Goal: Task Accomplishment & Management: Use online tool/utility

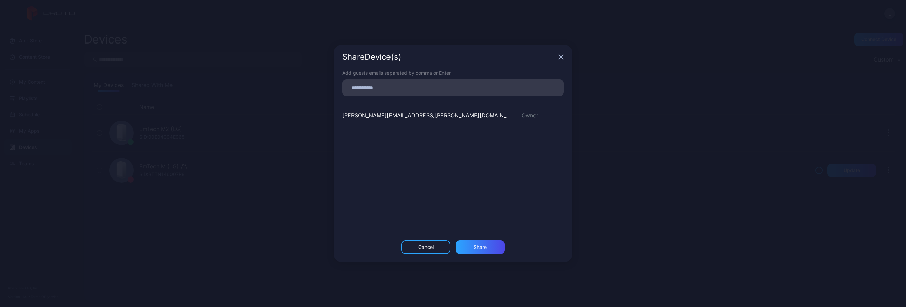
click at [562, 55] on icon "button" at bounding box center [560, 56] width 5 height 5
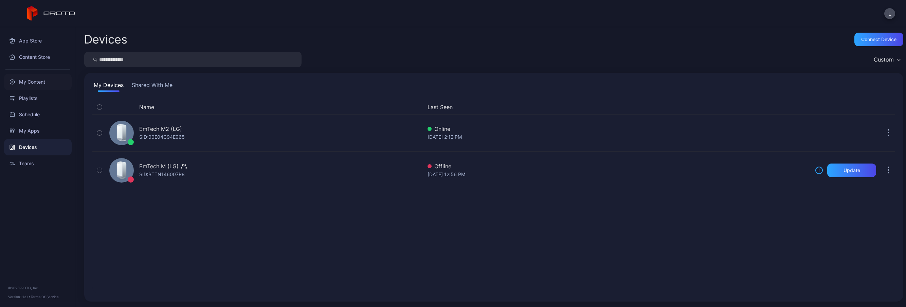
click at [35, 79] on div "My Content" at bounding box center [38, 82] width 68 height 16
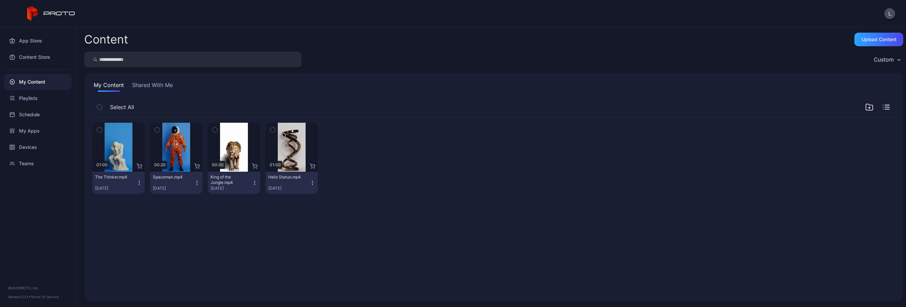
click at [272, 127] on icon "button" at bounding box center [272, 129] width 5 height 7
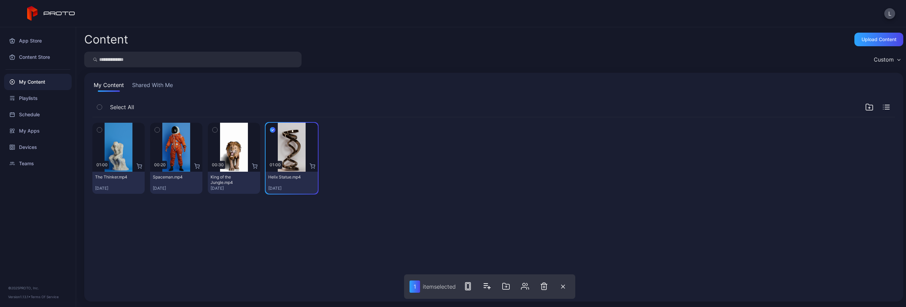
click at [473, 229] on div "Preview 01:00 The Thinker.mp4 [DATE] Preview 00:20 Spaceman.mp4 [DATE] Preview …" at bounding box center [494, 205] width 814 height 187
click at [567, 287] on button "button" at bounding box center [563, 286] width 14 height 14
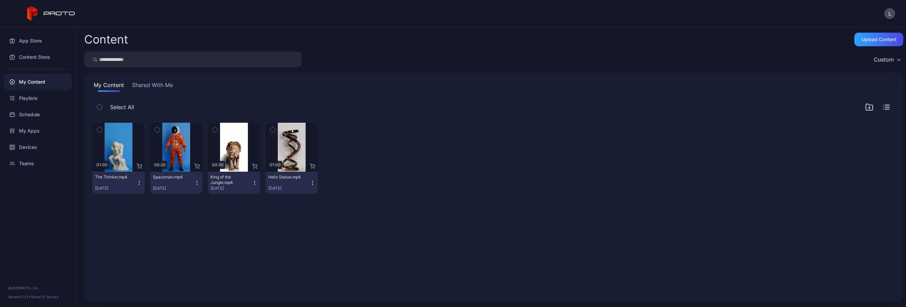
drag, startPoint x: 297, startPoint y: 155, endPoint x: 327, endPoint y: 155, distance: 30.6
click at [363, 129] on div at bounding box center [349, 158] width 52 height 71
click at [310, 182] on icon "button" at bounding box center [312, 182] width 5 height 5
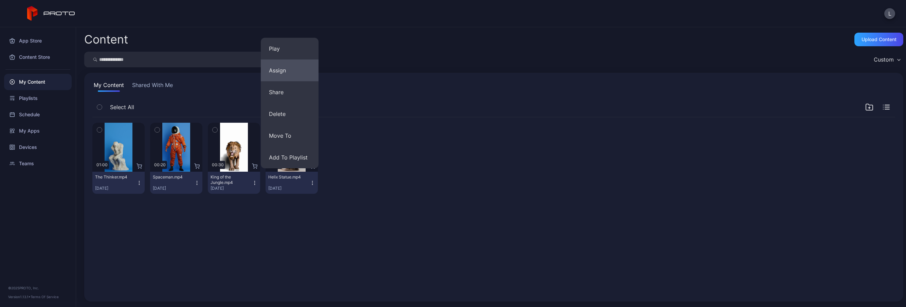
click at [285, 67] on button "Assign" at bounding box center [290, 70] width 58 height 22
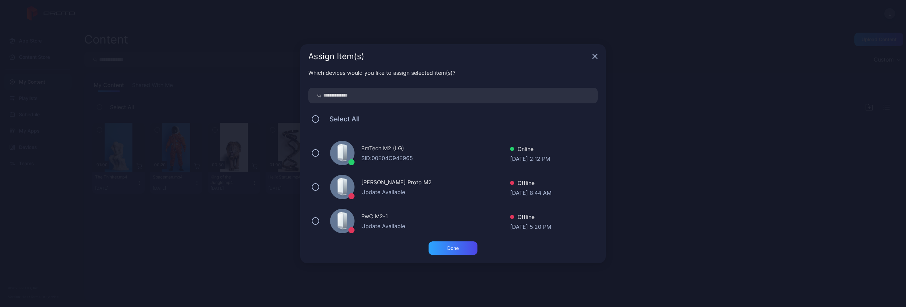
click at [441, 150] on div "EmTech M2 (LG)" at bounding box center [435, 149] width 149 height 10
click at [468, 247] on div "Done" at bounding box center [453, 248] width 49 height 14
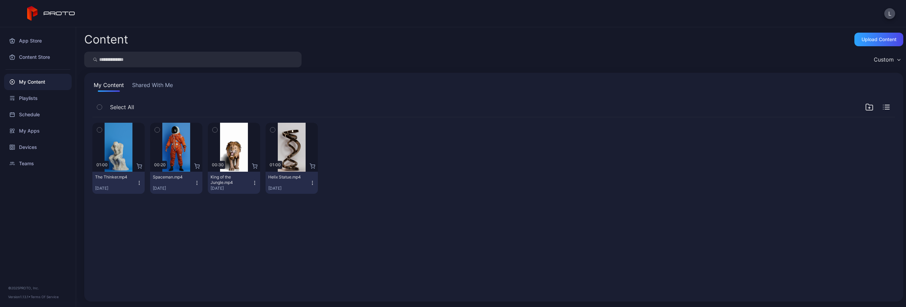
click at [44, 83] on div "My Content" at bounding box center [38, 82] width 68 height 16
click at [29, 53] on div "Content Store" at bounding box center [38, 57] width 68 height 16
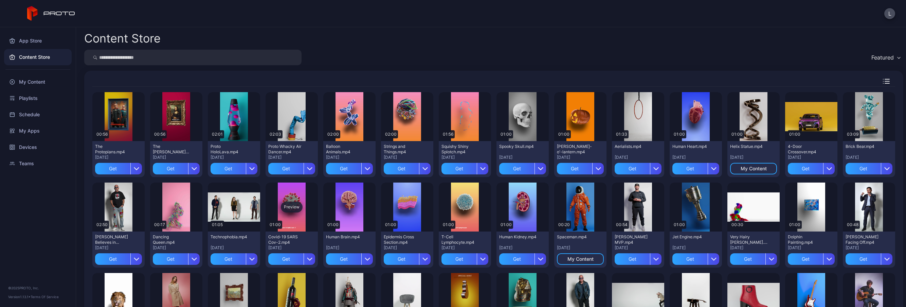
click at [280, 194] on div "Preview" at bounding box center [292, 206] width 52 height 49
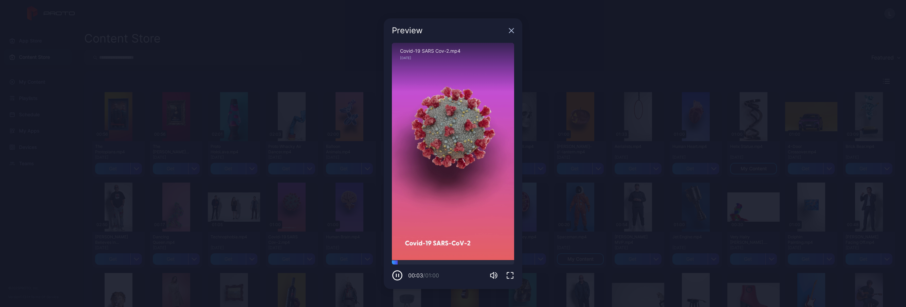
click at [510, 32] on icon "button" at bounding box center [512, 30] width 4 height 4
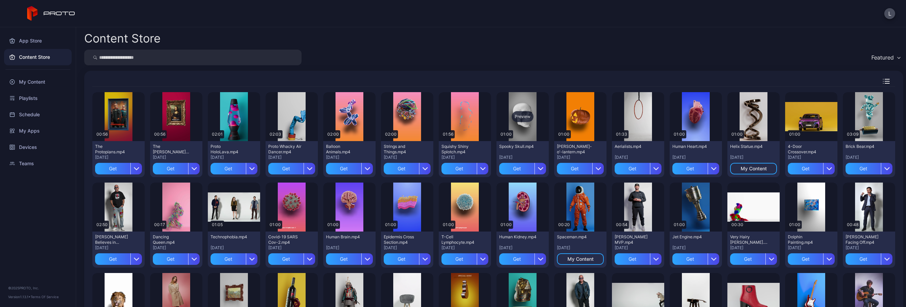
click at [518, 108] on div "Preview" at bounding box center [523, 116] width 52 height 49
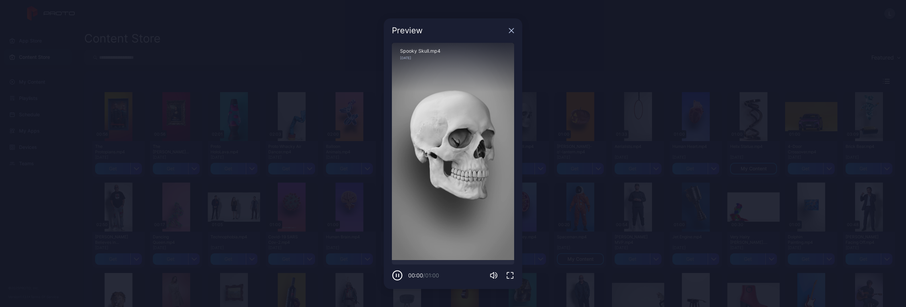
click at [512, 27] on div "Preview" at bounding box center [453, 30] width 139 height 24
click at [512, 28] on icon "button" at bounding box center [511, 30] width 5 height 5
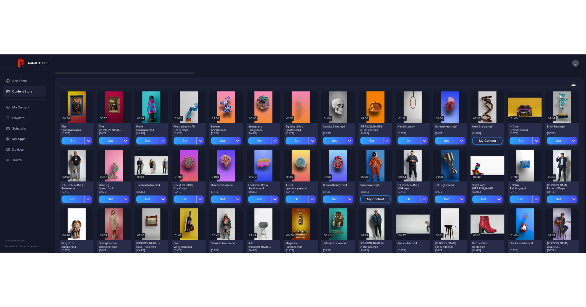
scroll to position [34, 0]
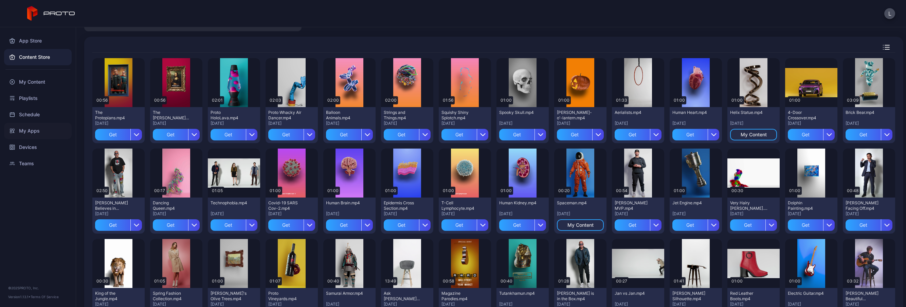
click at [37, 129] on div "My Apps" at bounding box center [38, 131] width 68 height 16
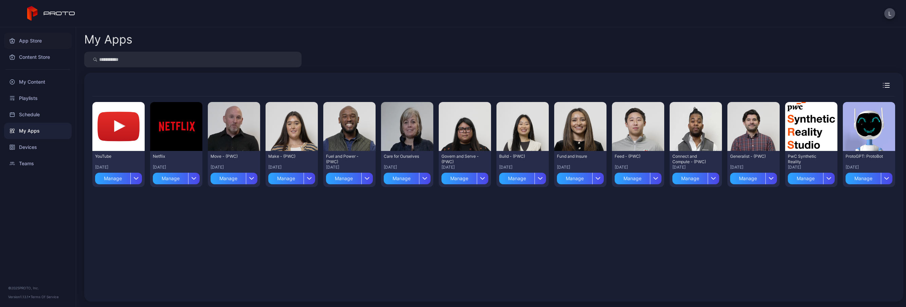
click at [34, 39] on div "App Store" at bounding box center [38, 41] width 68 height 16
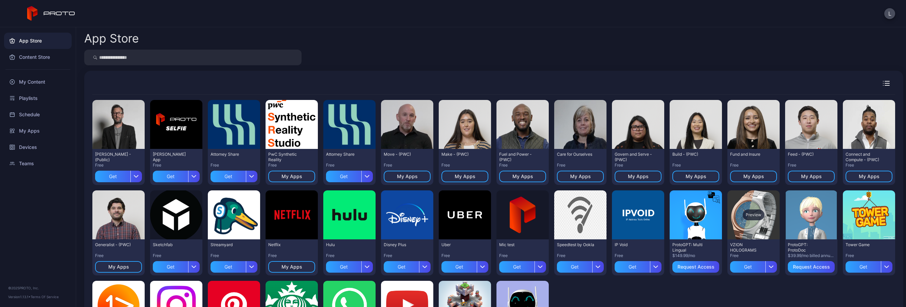
click at [758, 200] on div "Preview" at bounding box center [754, 214] width 52 height 49
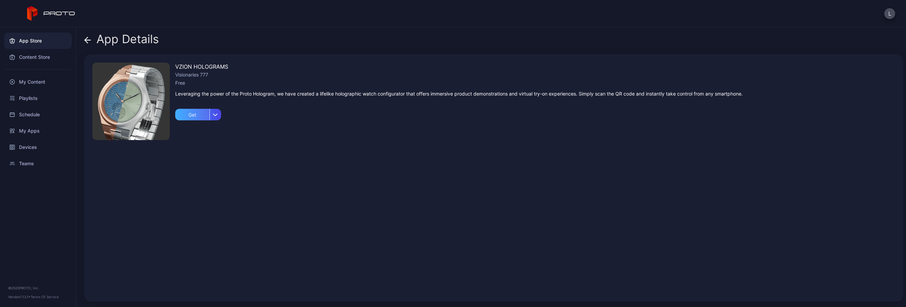
drag, startPoint x: 197, startPoint y: 112, endPoint x: 204, endPoint y: 112, distance: 6.5
click at [197, 112] on div "Get" at bounding box center [192, 115] width 34 height 12
click at [210, 118] on div "My Apps" at bounding box center [198, 115] width 46 height 12
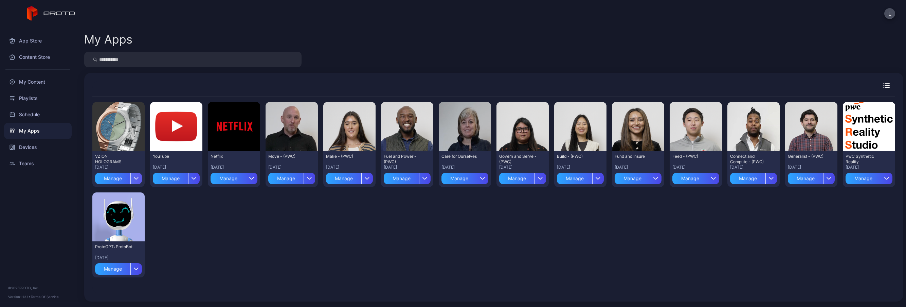
click at [136, 180] on div "button" at bounding box center [136, 179] width 12 height 12
click at [118, 195] on button "Install" at bounding box center [118, 198] width 58 height 22
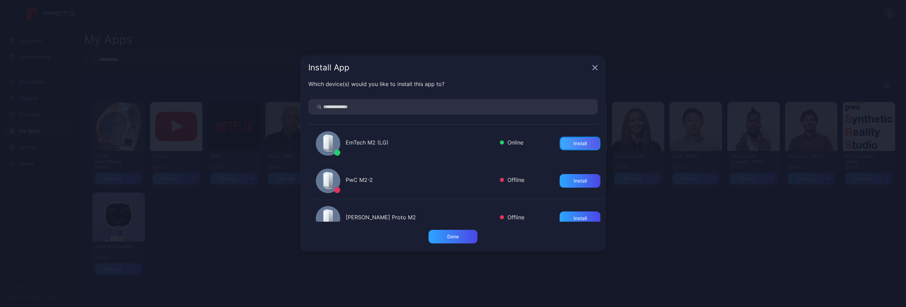
click at [580, 137] on div "Install" at bounding box center [580, 144] width 41 height 14
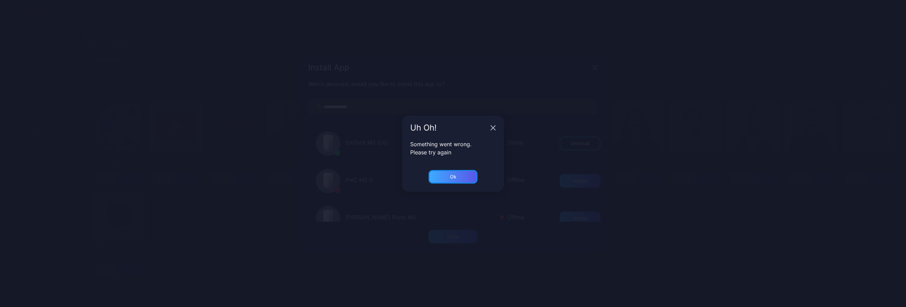
click at [461, 176] on div "Ok" at bounding box center [453, 177] width 49 height 14
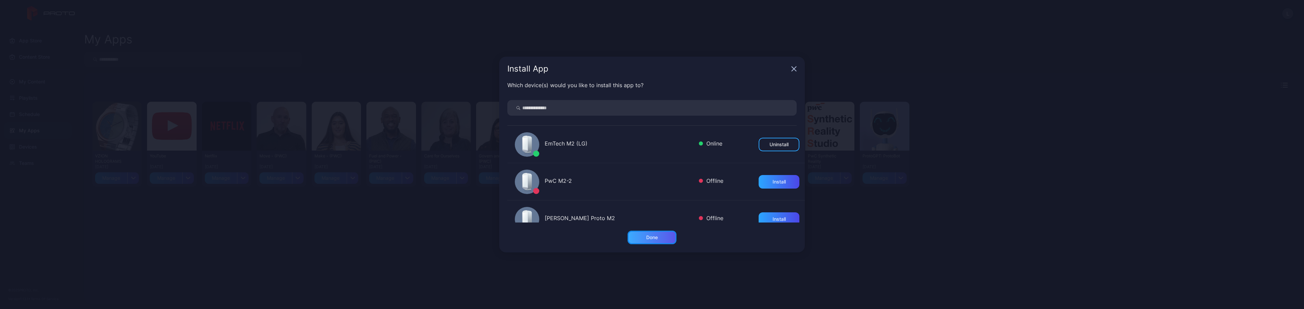
click at [671, 234] on div "Done" at bounding box center [652, 238] width 49 height 14
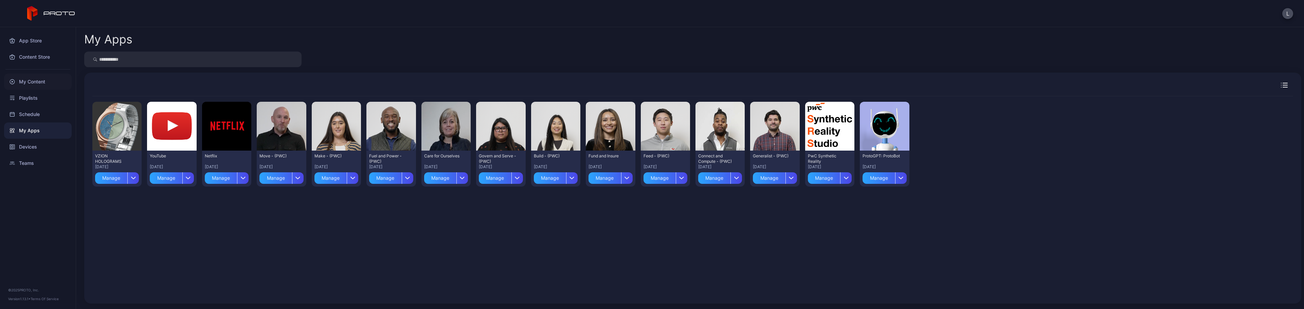
click at [38, 78] on div "My Content" at bounding box center [38, 82] width 68 height 16
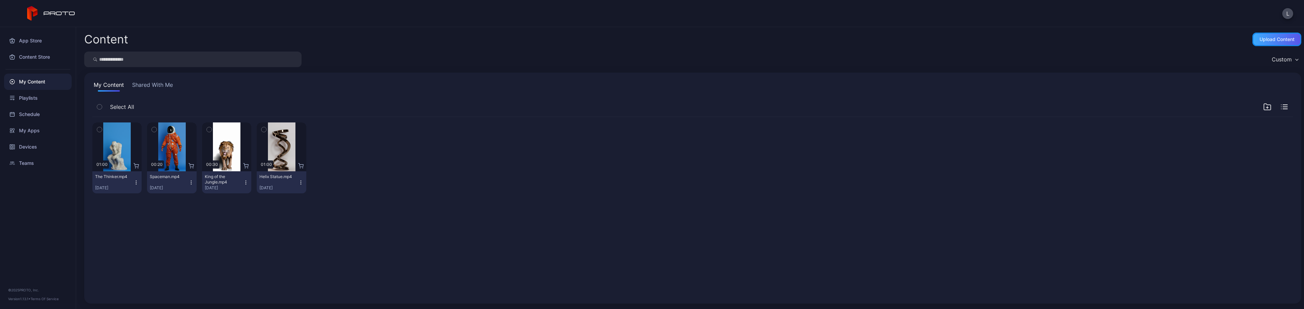
click at [906, 39] on div "Upload Content" at bounding box center [1277, 39] width 35 height 5
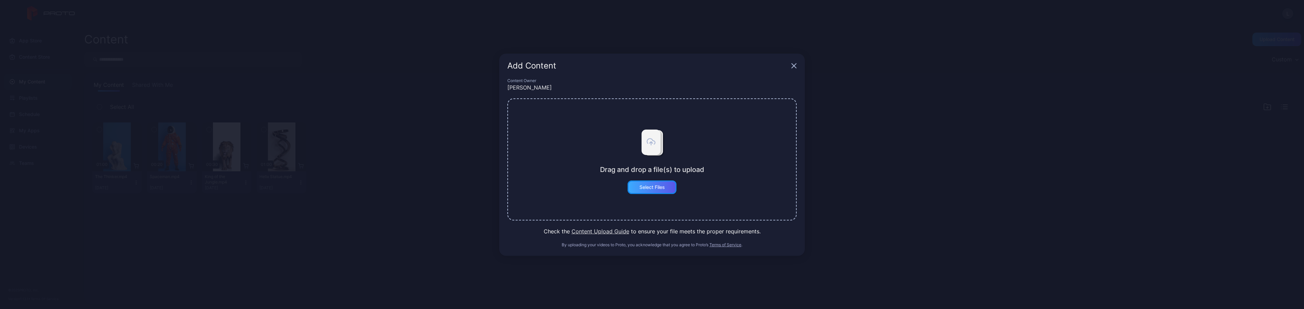
click at [661, 191] on div "Select Files" at bounding box center [652, 188] width 49 height 14
click at [658, 191] on div "Select Files" at bounding box center [652, 188] width 49 height 14
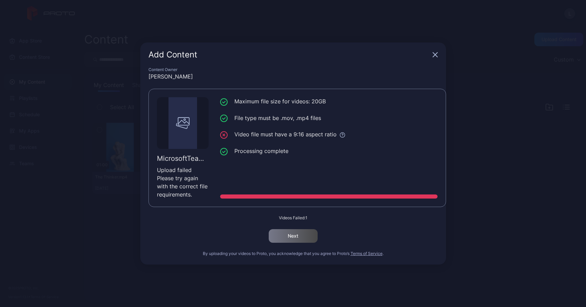
click at [433, 48] on div "Add Content" at bounding box center [293, 54] width 306 height 24
click at [435, 52] on div "Add Content" at bounding box center [293, 54] width 306 height 24
click at [435, 57] on icon "button" at bounding box center [434, 54] width 5 height 5
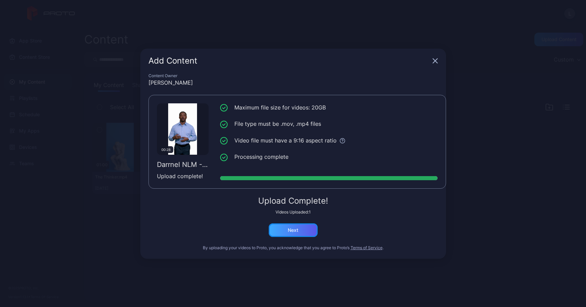
click at [300, 231] on div "Next" at bounding box center [293, 230] width 49 height 14
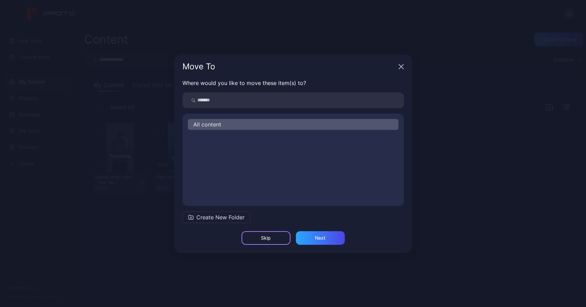
click at [266, 240] on div "Skip" at bounding box center [266, 237] width 10 height 5
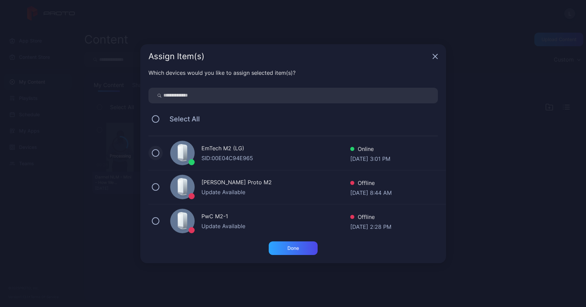
click at [155, 154] on button at bounding box center [155, 152] width 7 height 7
click at [288, 245] on div "Done" at bounding box center [293, 248] width 49 height 14
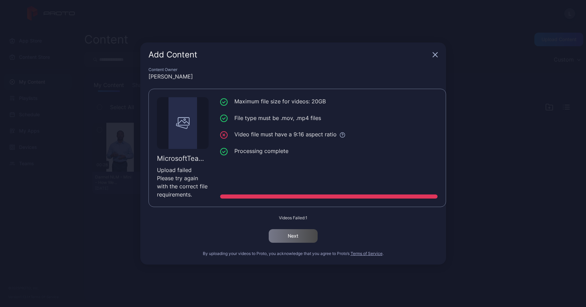
click at [435, 53] on icon "button" at bounding box center [434, 54] width 5 height 5
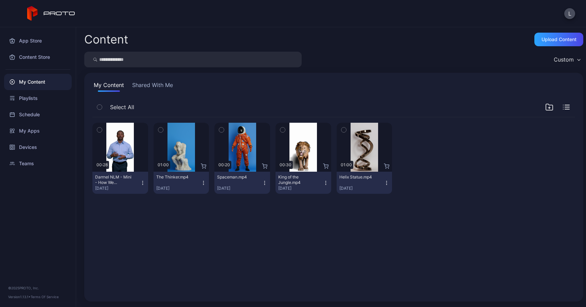
click at [143, 181] on icon "button" at bounding box center [142, 182] width 5 height 5
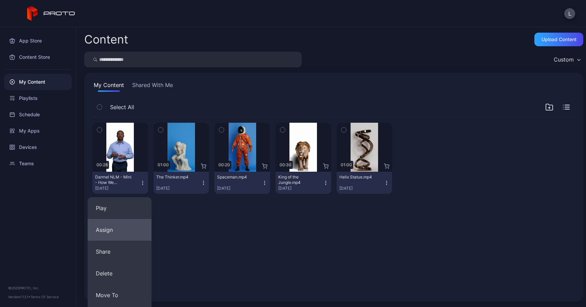
click at [131, 226] on button "Assign" at bounding box center [120, 230] width 64 height 22
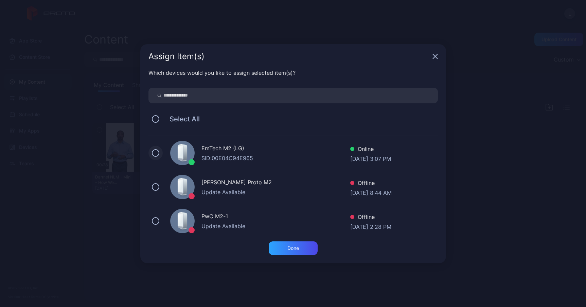
click at [156, 151] on button at bounding box center [155, 152] width 7 height 7
click at [295, 251] on div "Done" at bounding box center [293, 248] width 49 height 14
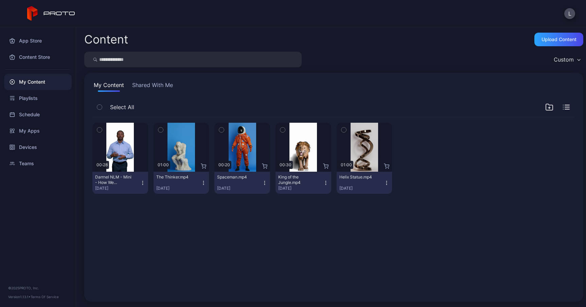
click at [164, 88] on button "Shared With Me" at bounding box center [152, 86] width 43 height 11
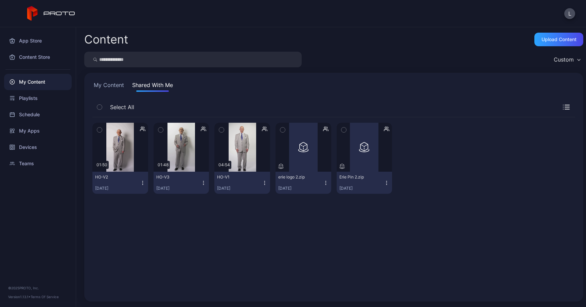
click at [116, 83] on button "My Content" at bounding box center [108, 86] width 33 height 11
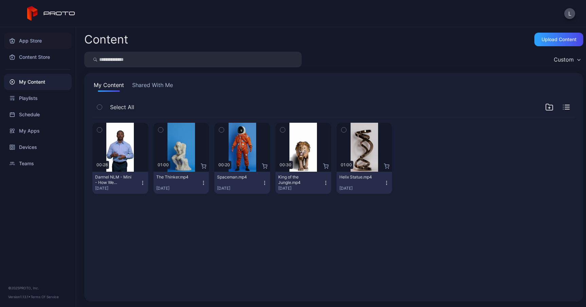
click at [39, 41] on div "App Store" at bounding box center [38, 41] width 68 height 16
